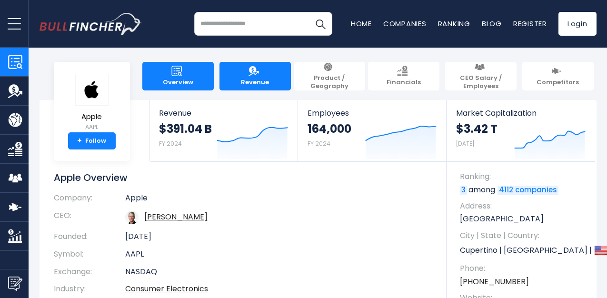
click at [251, 79] on span "Revenue" at bounding box center [255, 83] width 28 height 8
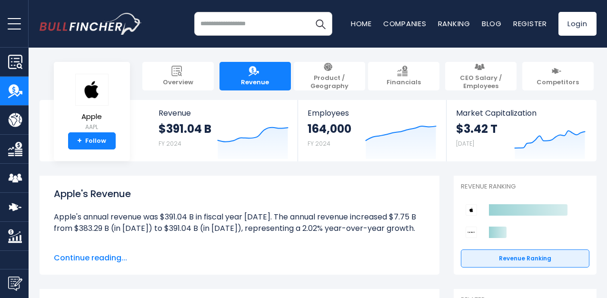
click at [19, 121] on img "Company Product/Geography" at bounding box center [15, 120] width 14 height 14
click at [15, 153] on img "Company Financials" at bounding box center [15, 149] width 14 height 14
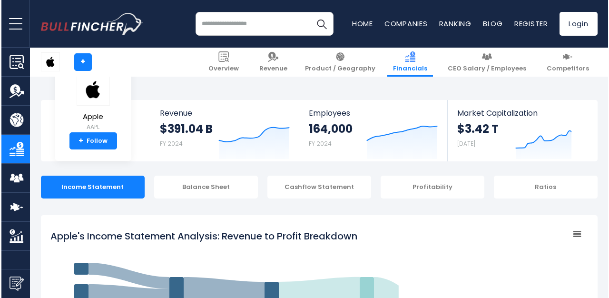
scroll to position [515, 0]
